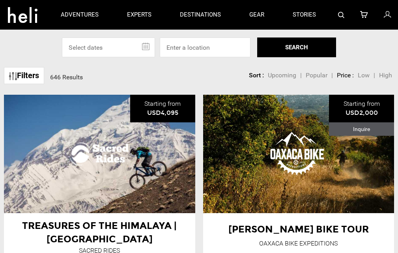
click at [367, 13] on icon at bounding box center [364, 15] width 8 height 10
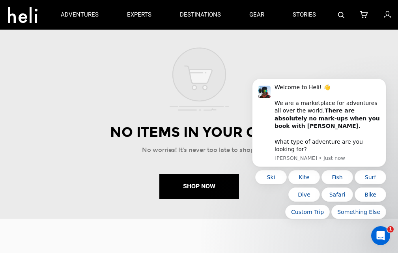
click at [389, 3] on link at bounding box center [388, 15] width 9 height 30
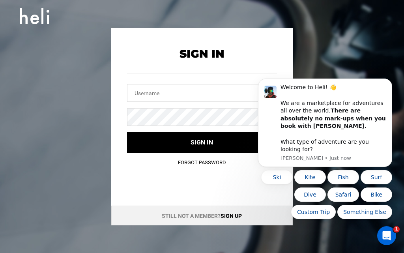
click at [186, 161] on link "Forgot Password" at bounding box center [202, 162] width 48 height 6
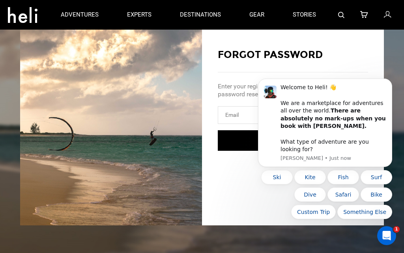
click at [367, 10] on icon at bounding box center [364, 15] width 8 height 10
